Goal: Book appointment/travel/reservation

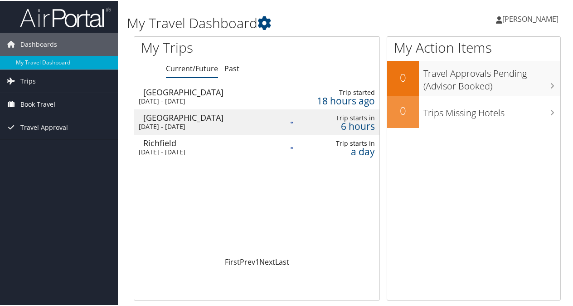
click at [33, 101] on span "Book Travel" at bounding box center [37, 103] width 35 height 23
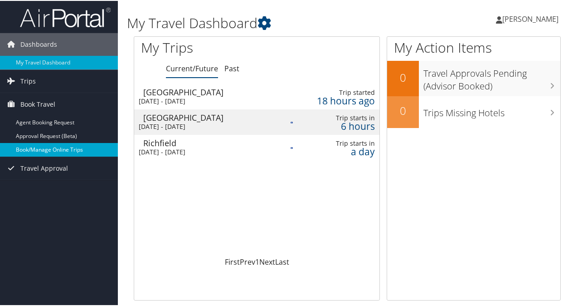
click at [40, 149] on link "Book/Manage Online Trips" at bounding box center [59, 149] width 118 height 14
